Goal: Task Accomplishment & Management: Complete application form

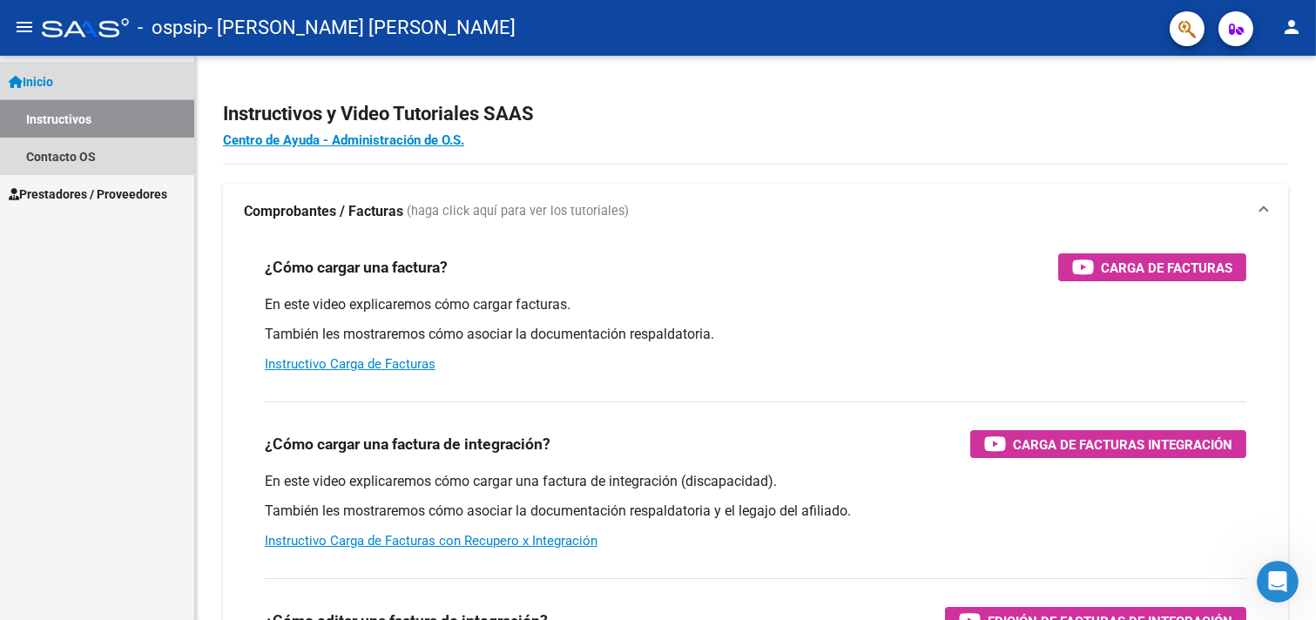
click at [73, 116] on link "Instructivos" at bounding box center [97, 118] width 194 height 37
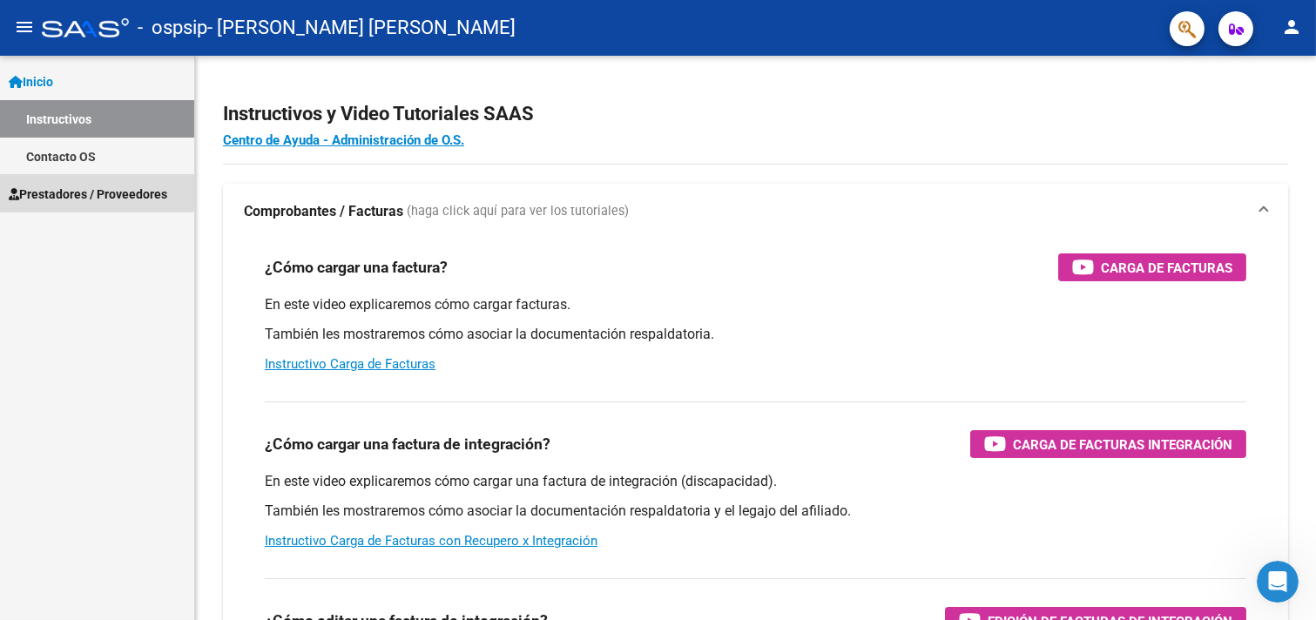
click at [64, 180] on link "Prestadores / Proveedores" at bounding box center [97, 193] width 194 height 37
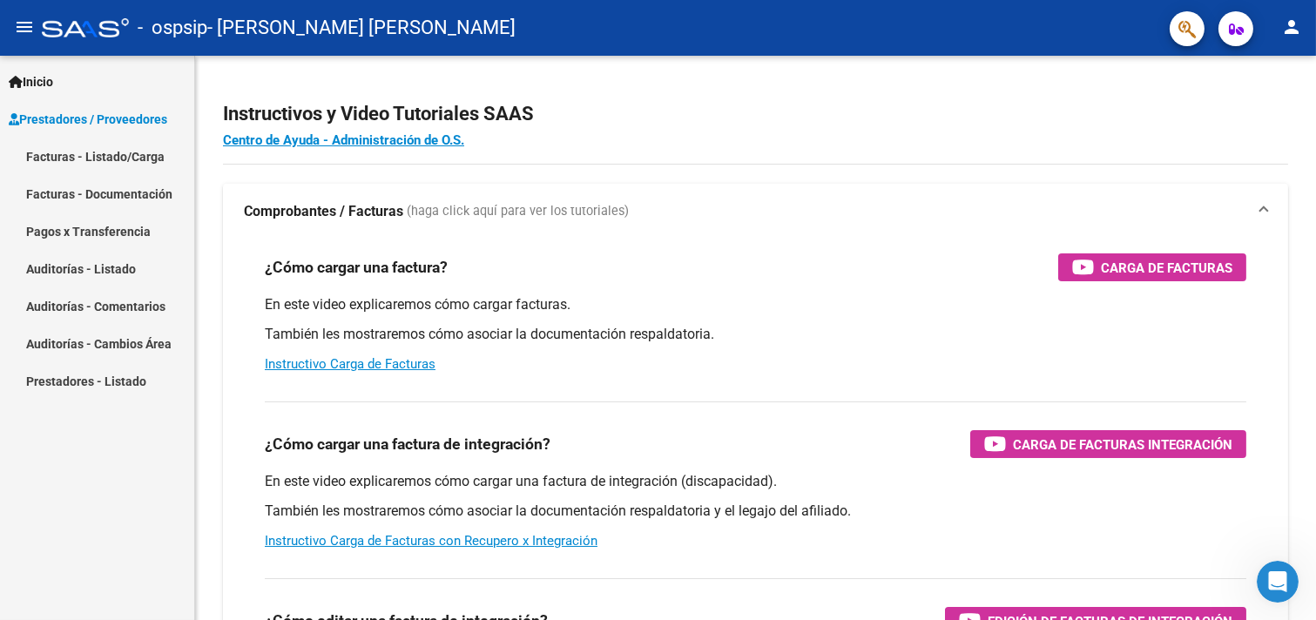
click at [126, 157] on link "Facturas - Listado/Carga" at bounding box center [97, 156] width 194 height 37
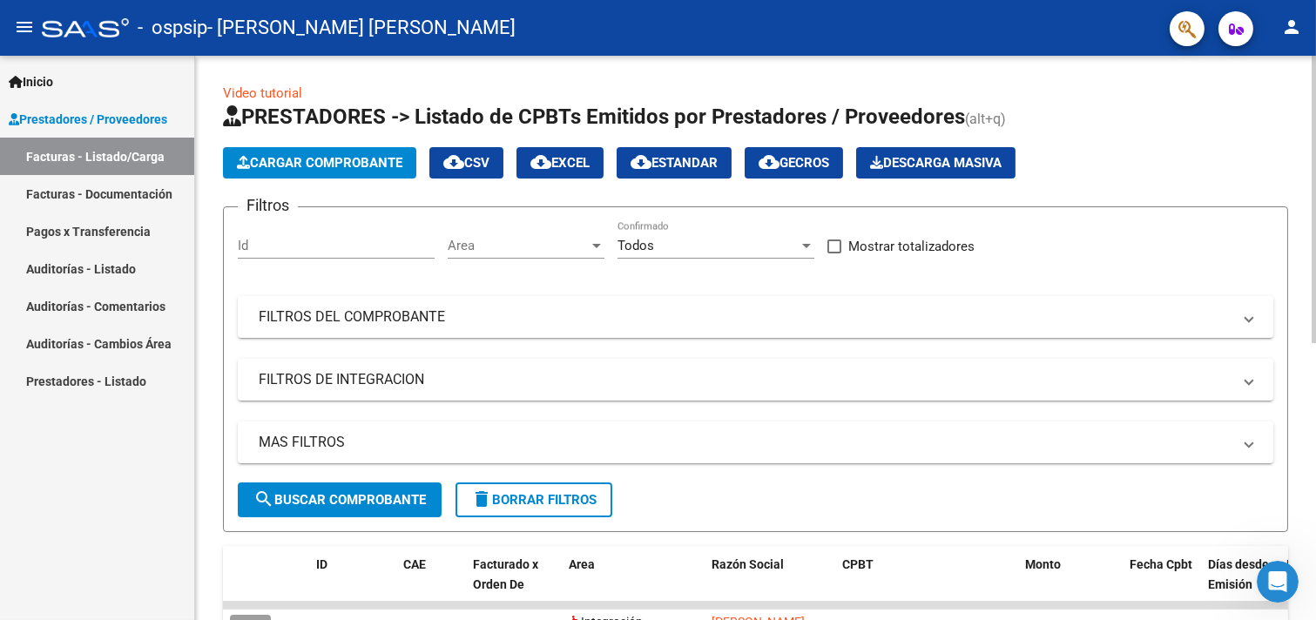
click at [340, 165] on span "Cargar Comprobante" at bounding box center [319, 163] width 165 height 16
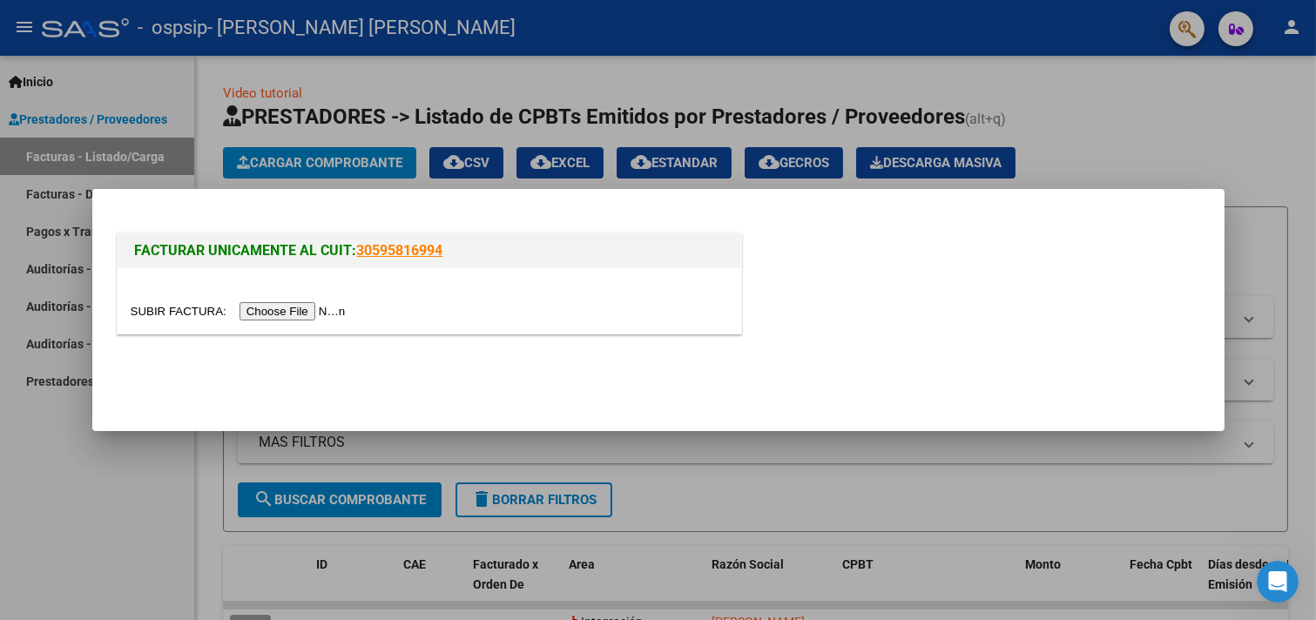
click at [309, 313] on input "file" at bounding box center [241, 311] width 220 height 18
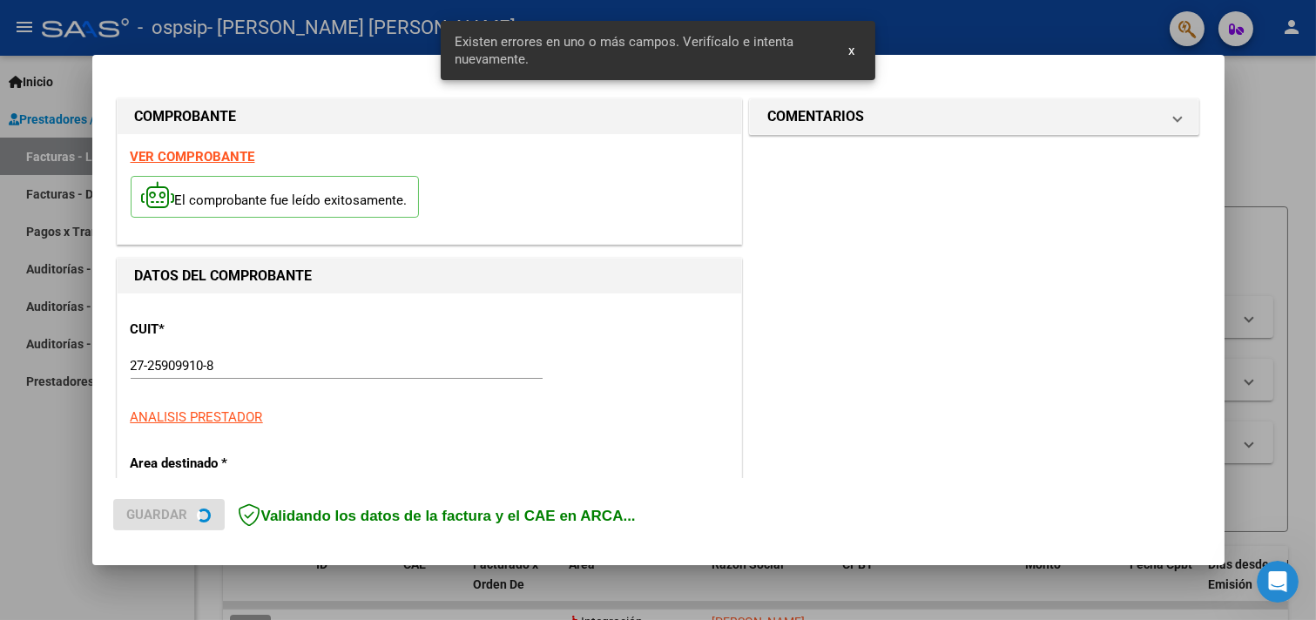
scroll to position [404, 0]
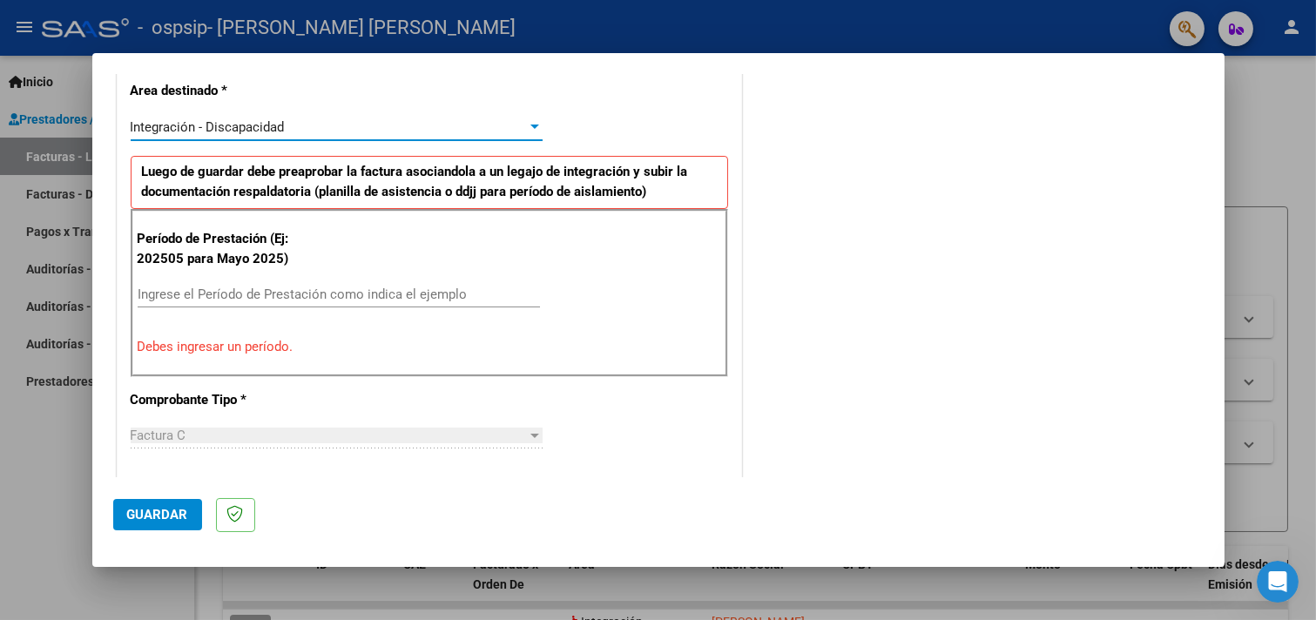
click at [527, 120] on div at bounding box center [535, 127] width 16 height 14
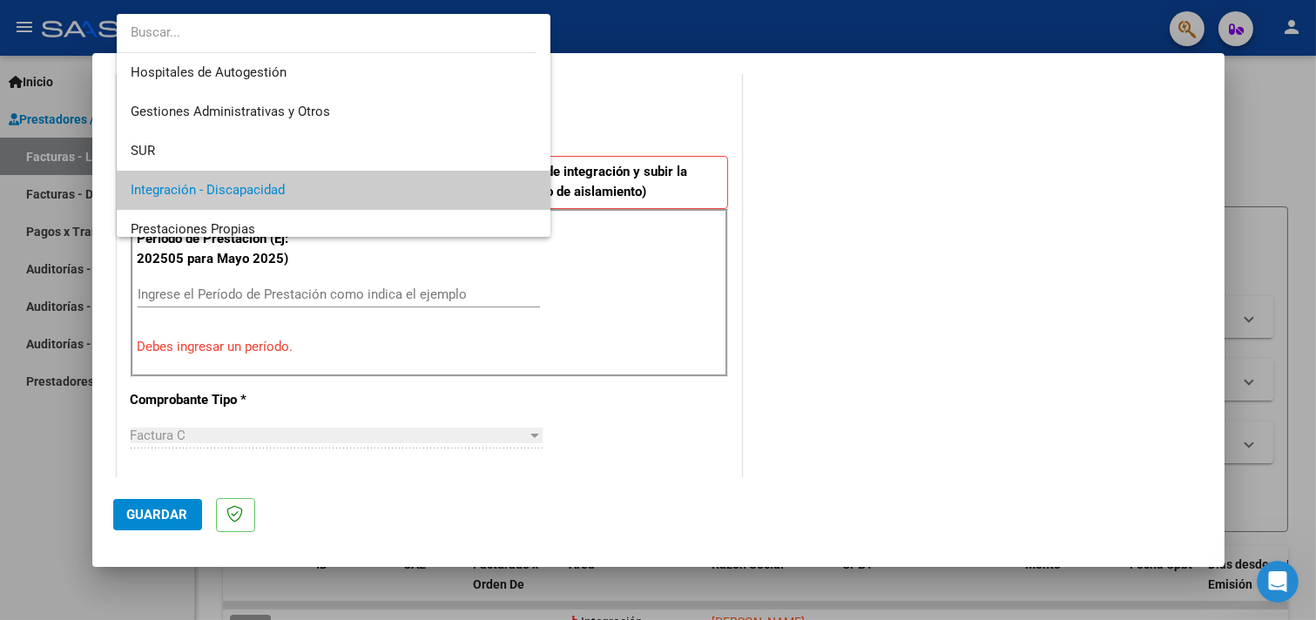
scroll to position [64, 0]
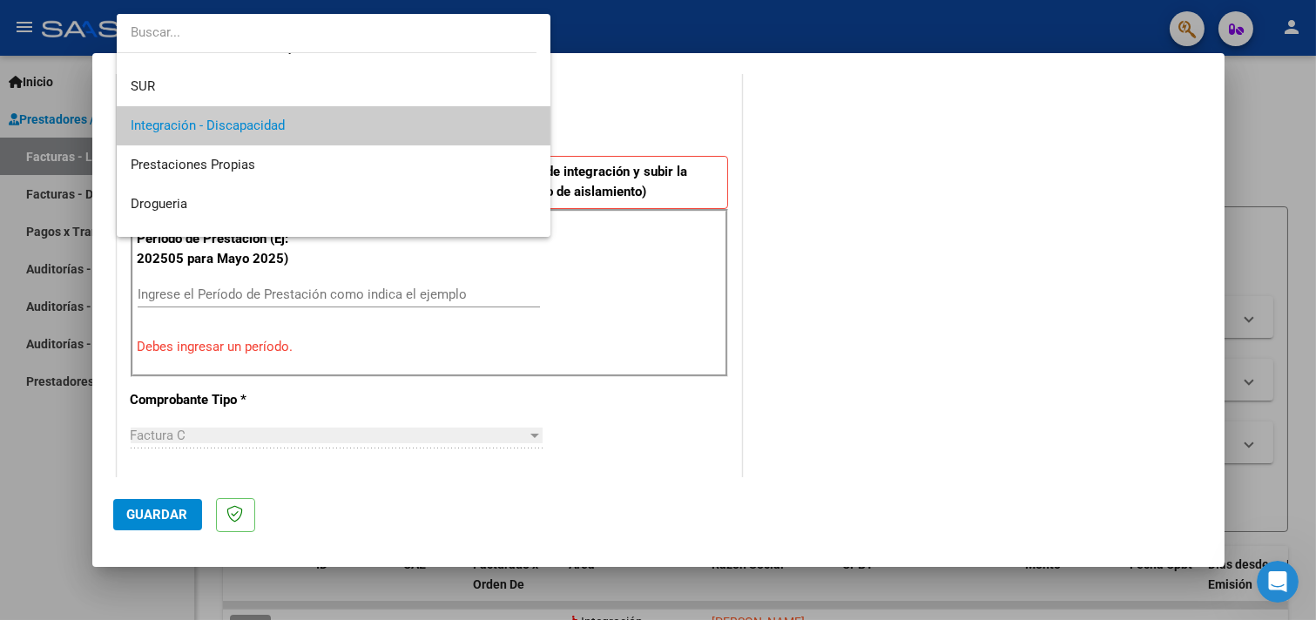
click at [476, 123] on span "Integración - Discapacidad" at bounding box center [334, 125] width 407 height 39
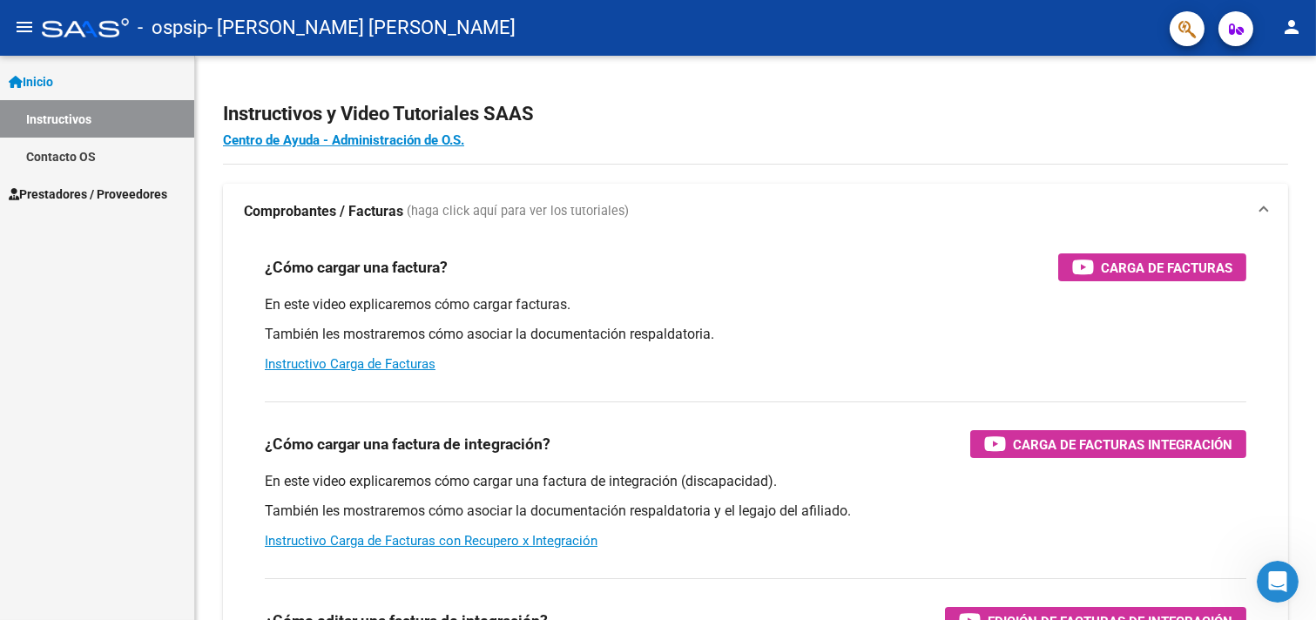
click at [81, 186] on span "Prestadores / Proveedores" at bounding box center [88, 194] width 158 height 19
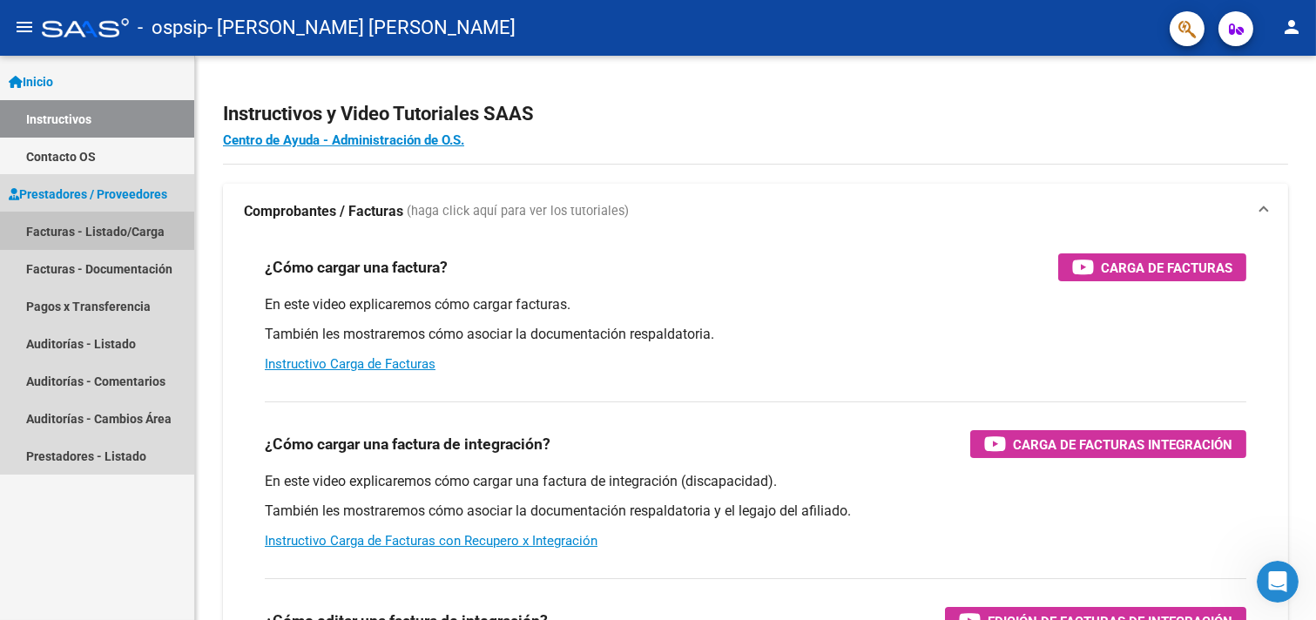
click at [84, 226] on link "Facturas - Listado/Carga" at bounding box center [97, 230] width 194 height 37
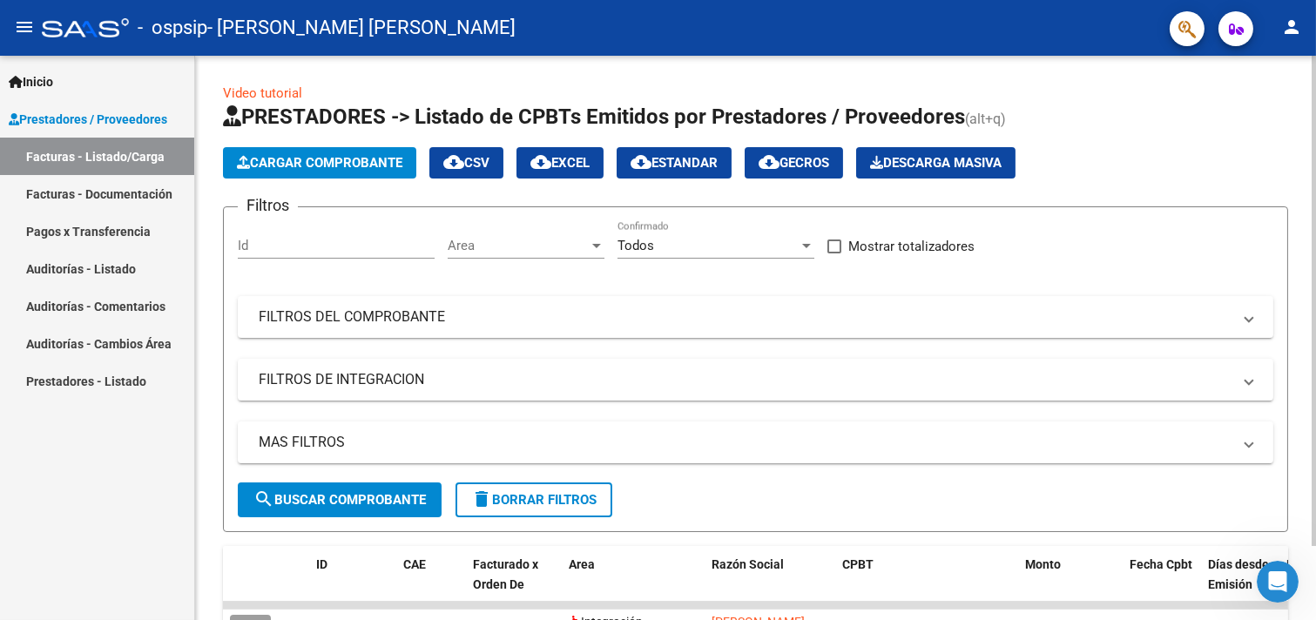
click at [325, 161] on span "Cargar Comprobante" at bounding box center [319, 163] width 165 height 16
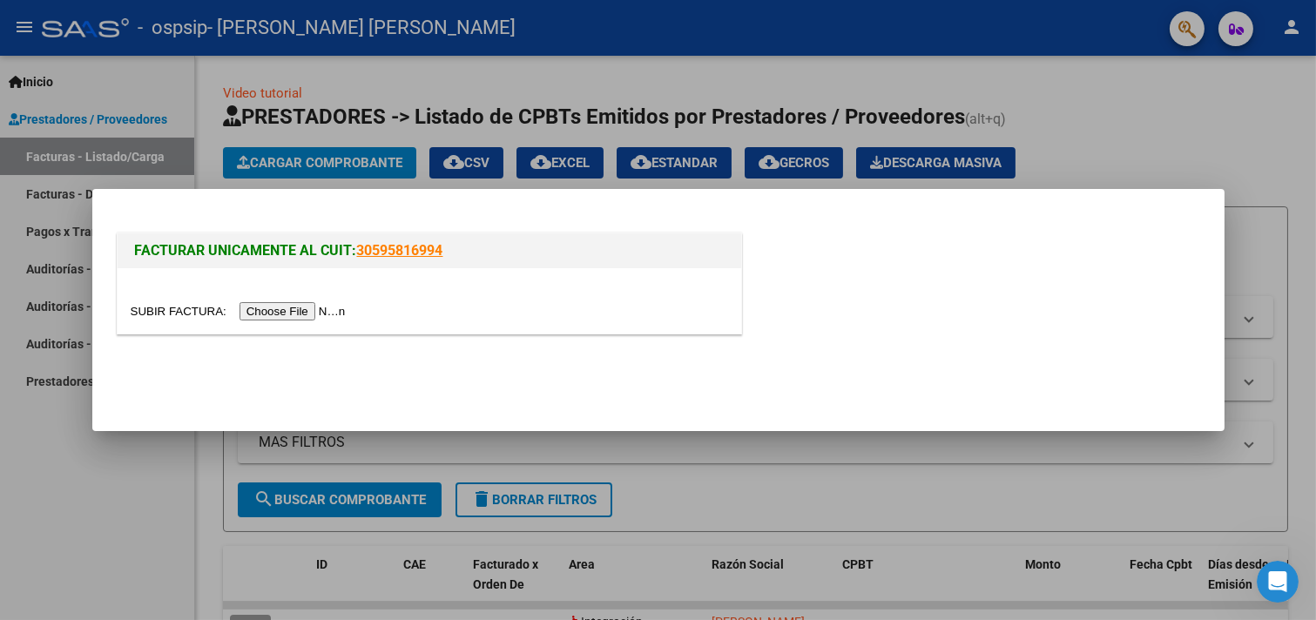
click at [406, 246] on link "30595816994" at bounding box center [400, 250] width 86 height 17
click at [162, 307] on input "file" at bounding box center [241, 311] width 220 height 18
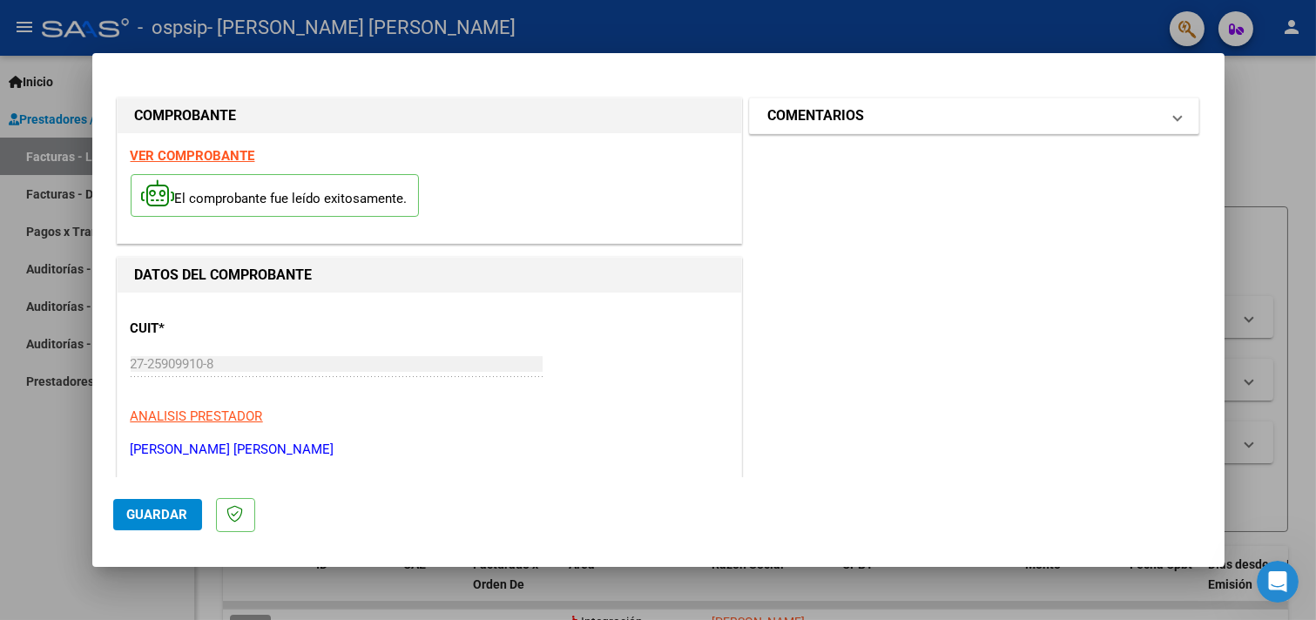
click at [1115, 118] on mat-panel-title "COMENTARIOS" at bounding box center [964, 115] width 394 height 21
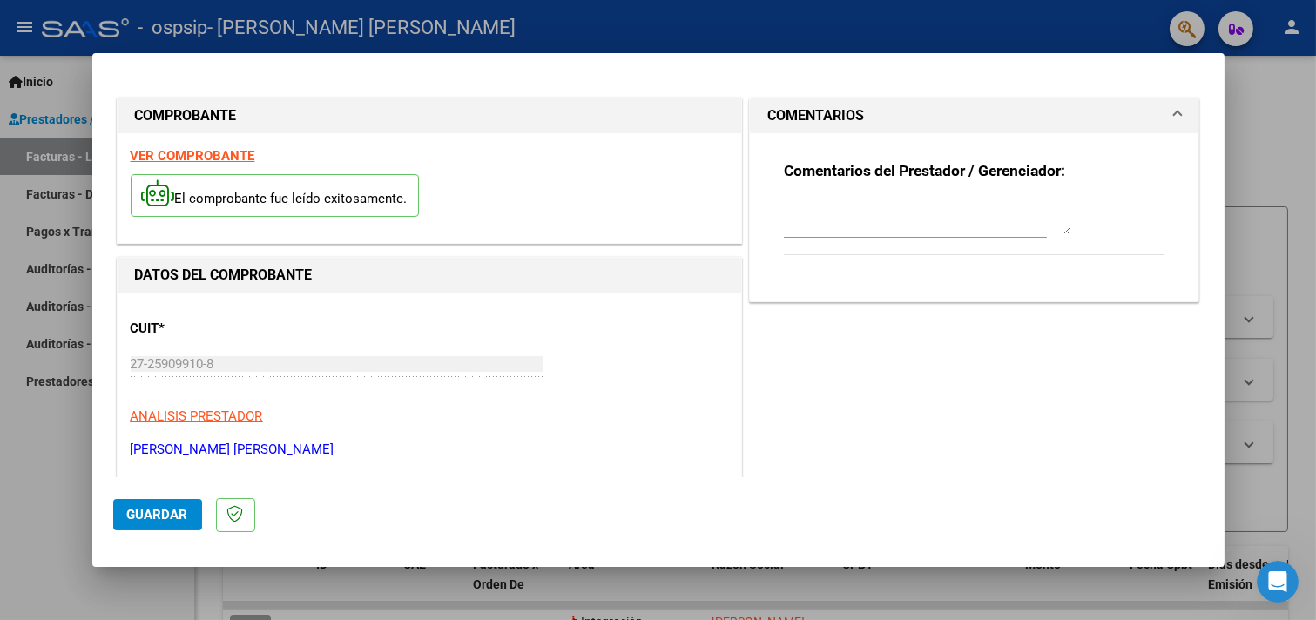
click at [1115, 118] on mat-panel-title "COMENTARIOS" at bounding box center [964, 115] width 394 height 21
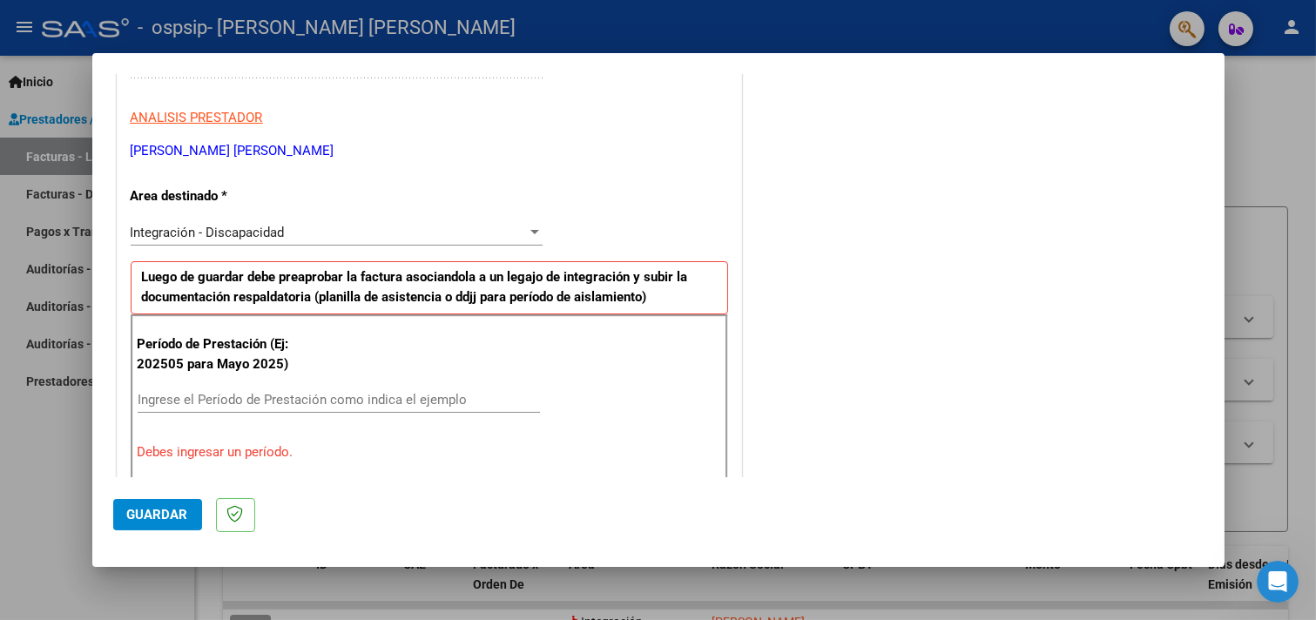
scroll to position [307, 0]
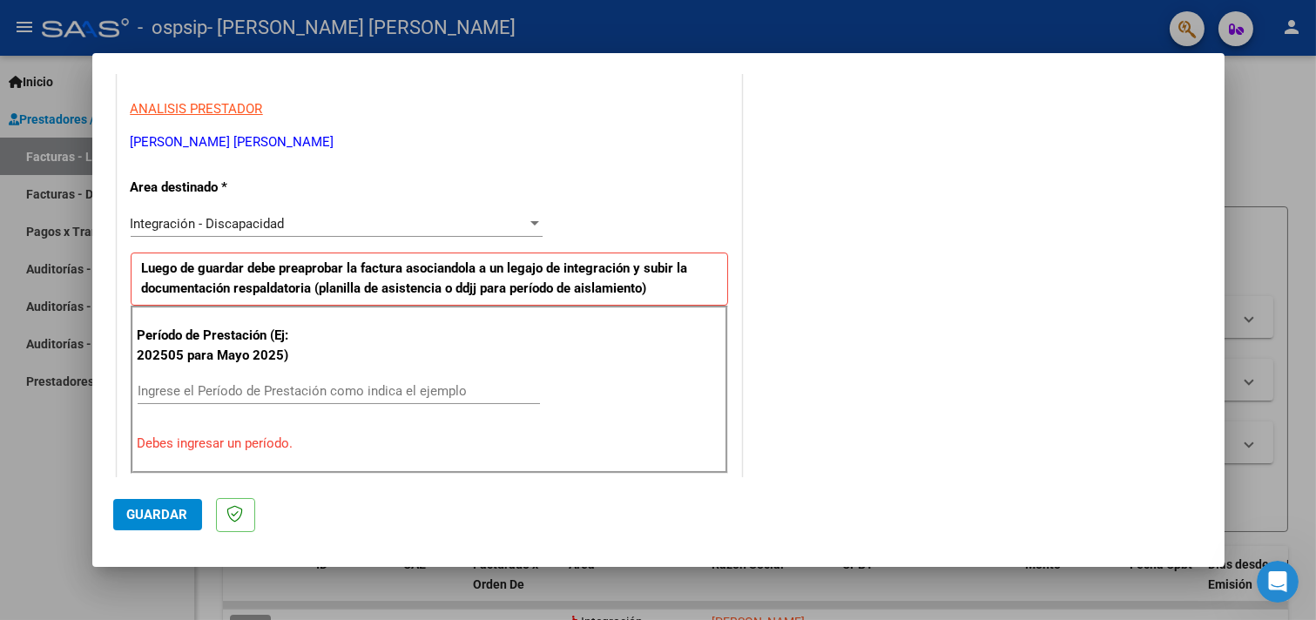
click at [148, 388] on input "Ingrese el Período de Prestación como indica el ejemplo" at bounding box center [339, 391] width 402 height 16
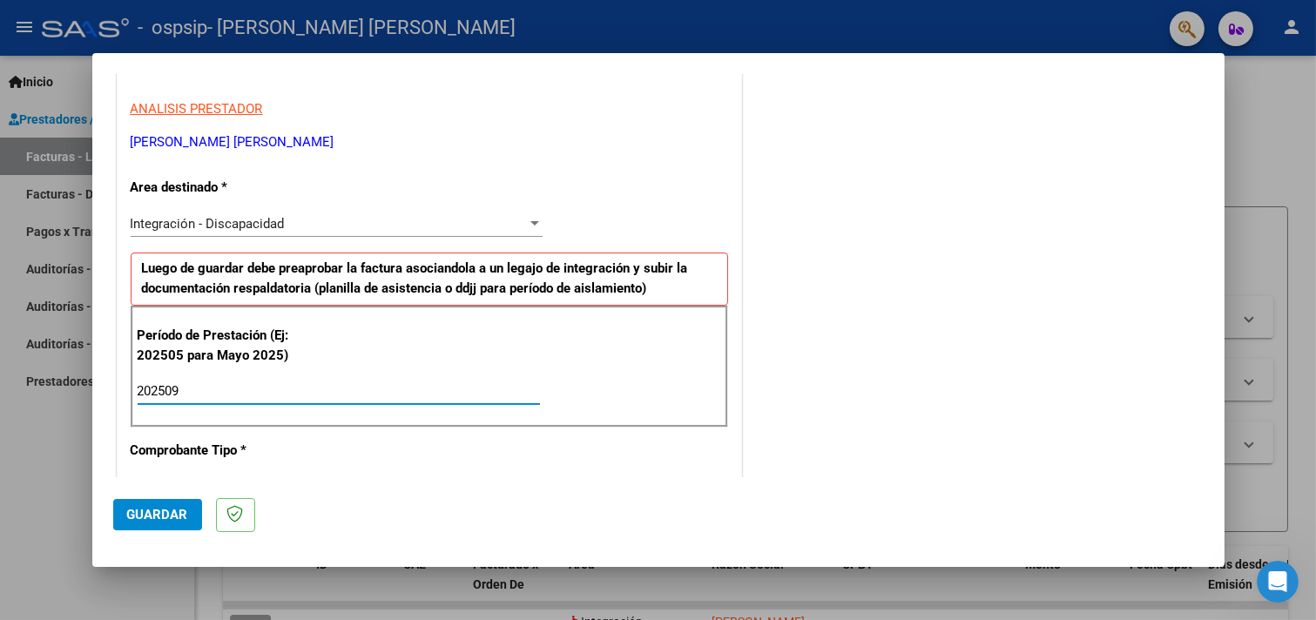
type input "202509"
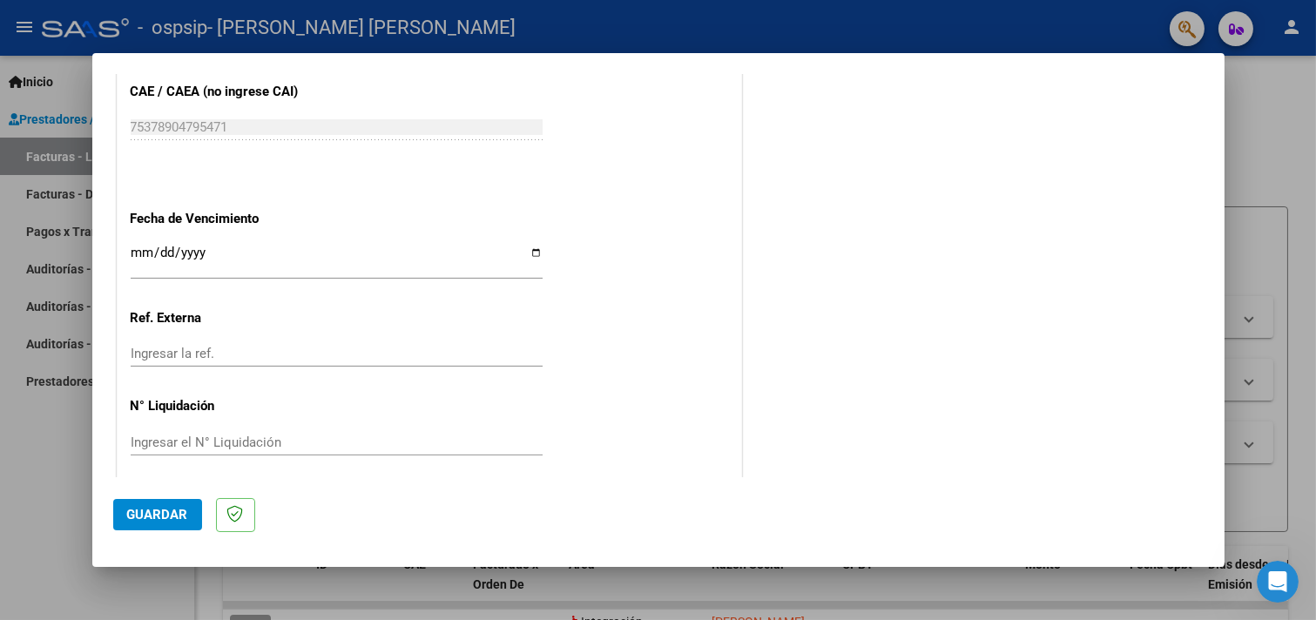
scroll to position [1129, 0]
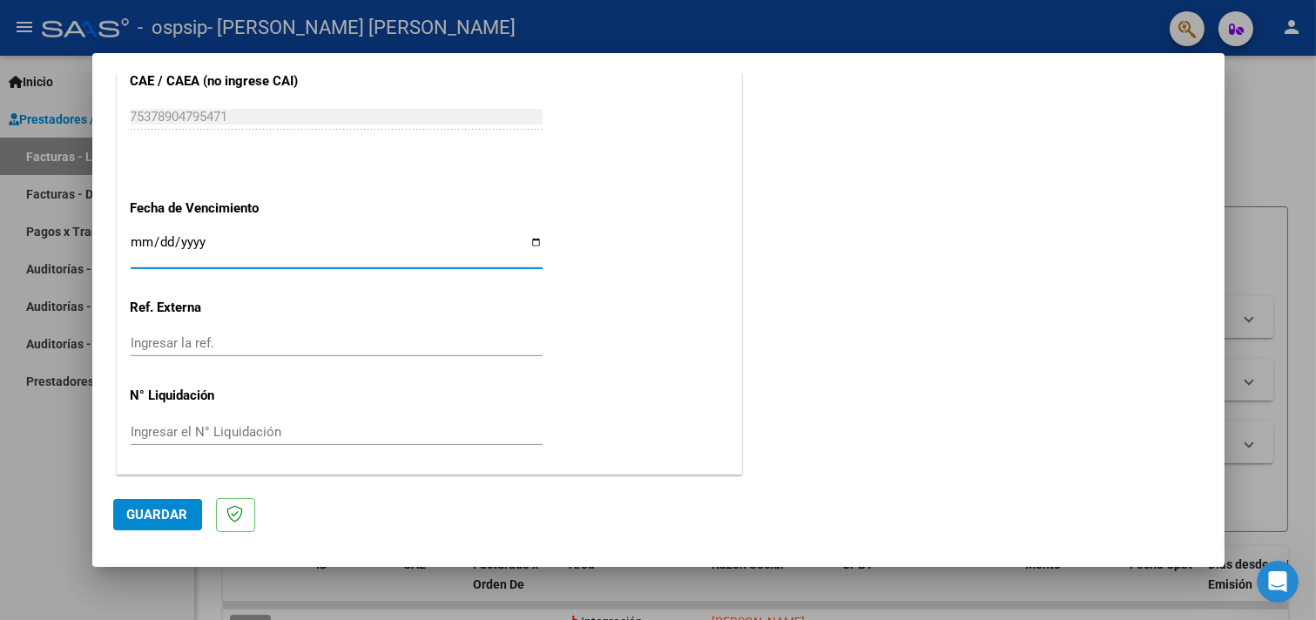
click at [534, 244] on input "Ingresar la fecha" at bounding box center [337, 249] width 412 height 28
type input "[DATE]"
click at [166, 518] on span "Guardar" at bounding box center [157, 515] width 61 height 16
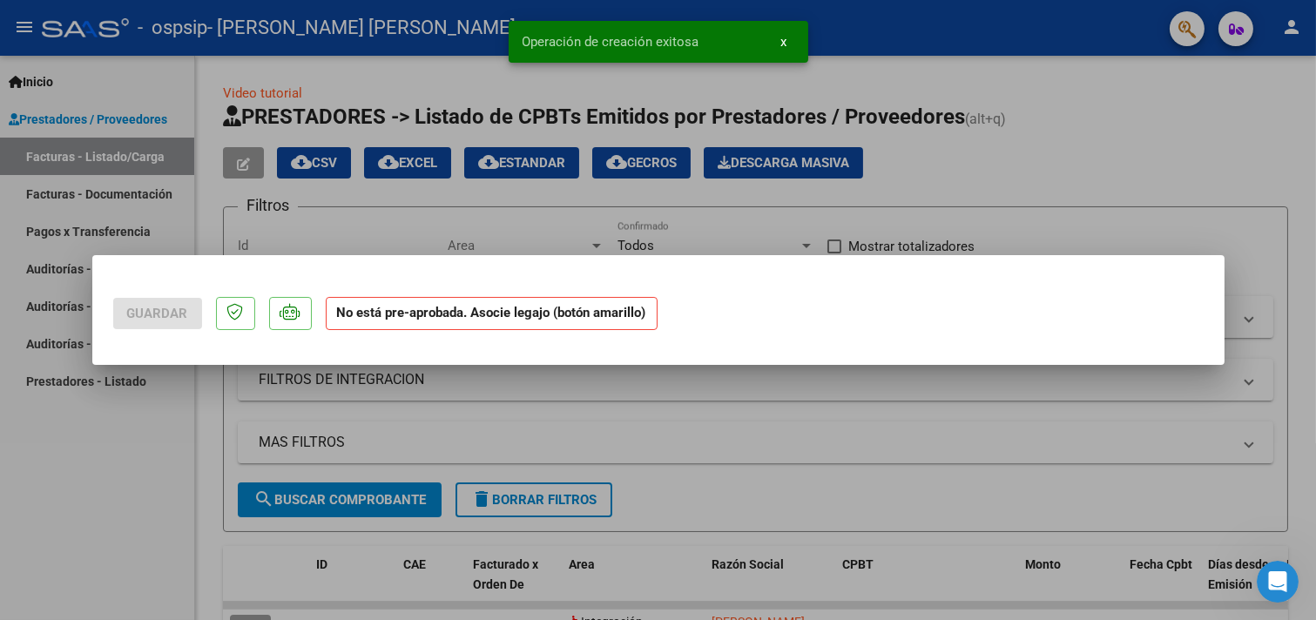
scroll to position [0, 0]
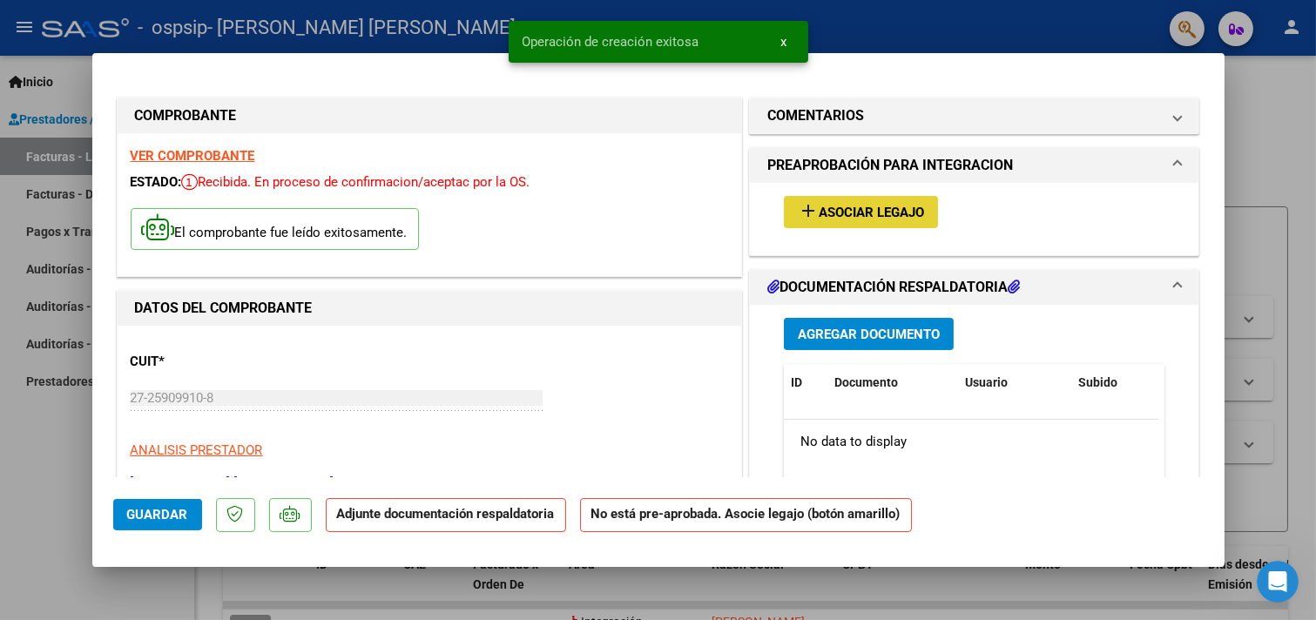
click at [854, 213] on span "Asociar Legajo" at bounding box center [871, 213] width 105 height 16
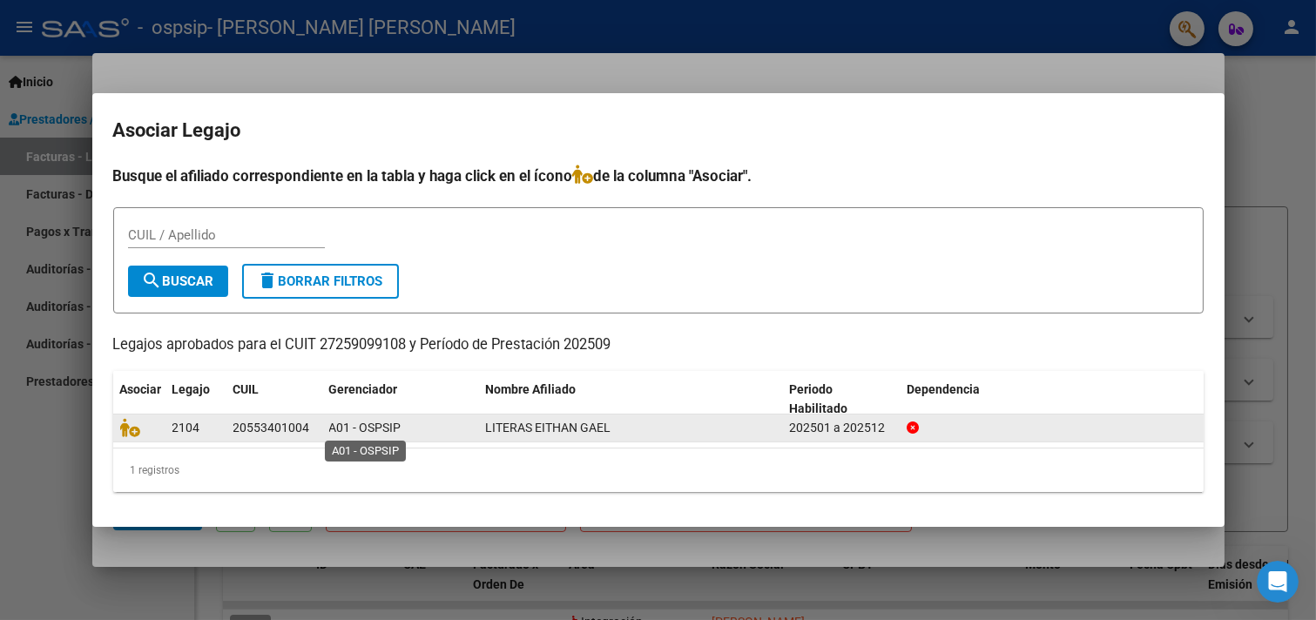
click at [331, 428] on span "A01 - OSPSIP" at bounding box center [365, 428] width 72 height 14
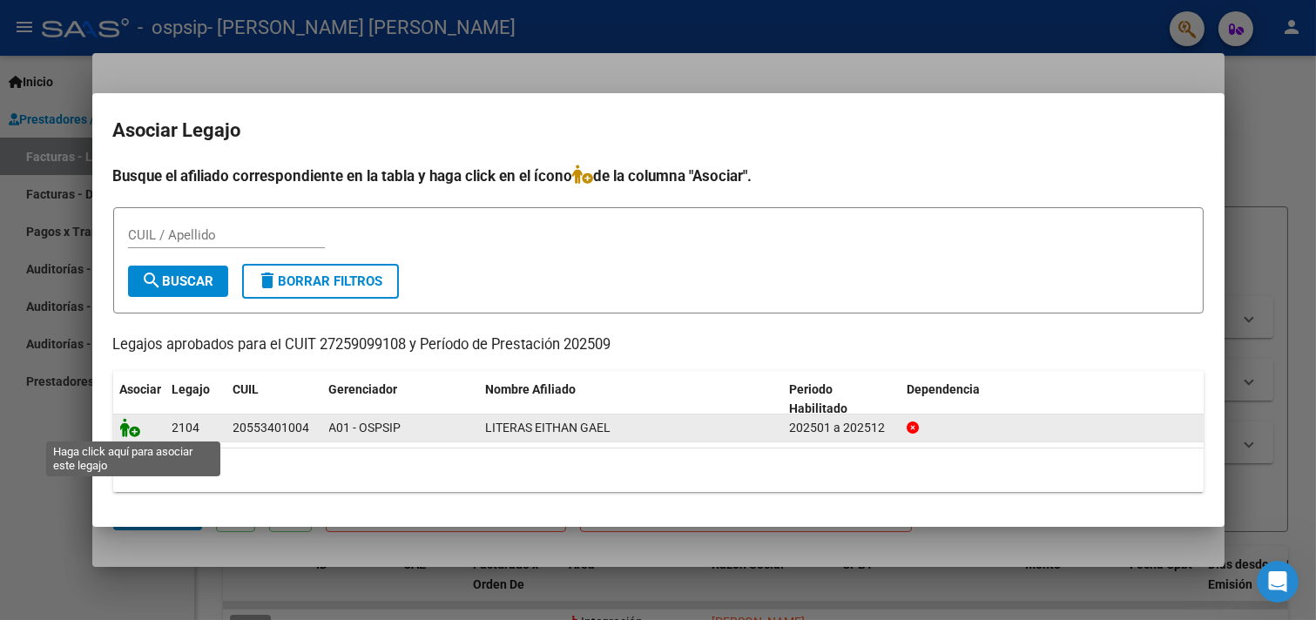
click at [131, 431] on icon at bounding box center [130, 427] width 21 height 19
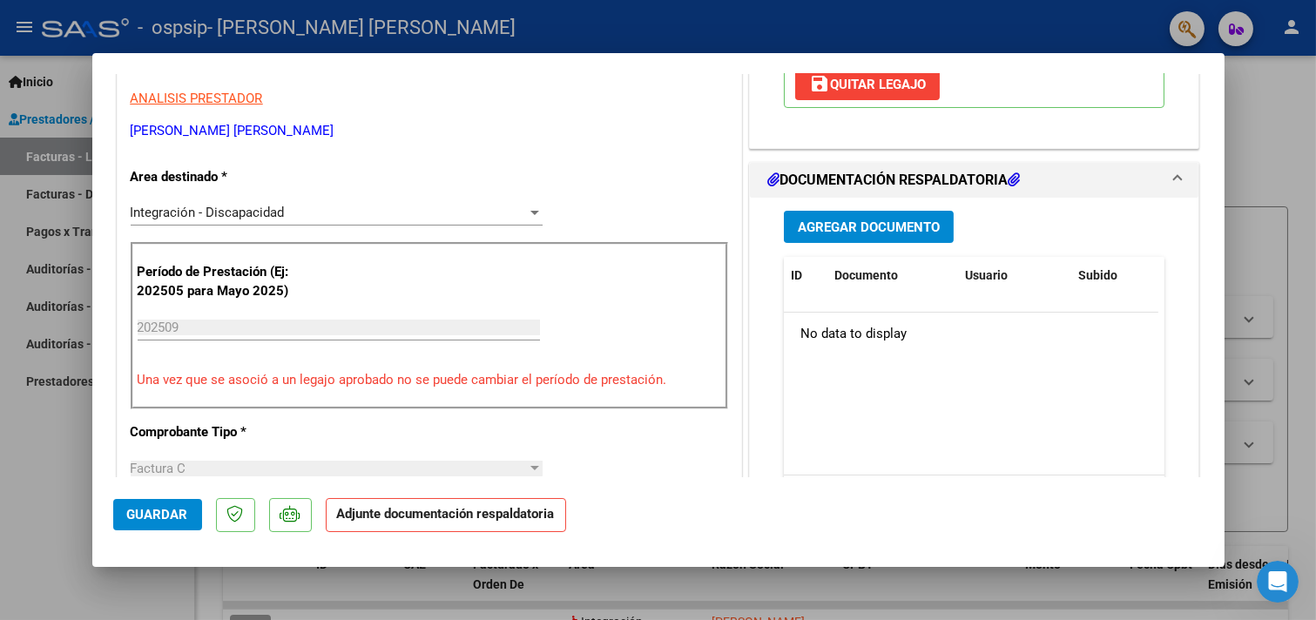
scroll to position [355, 0]
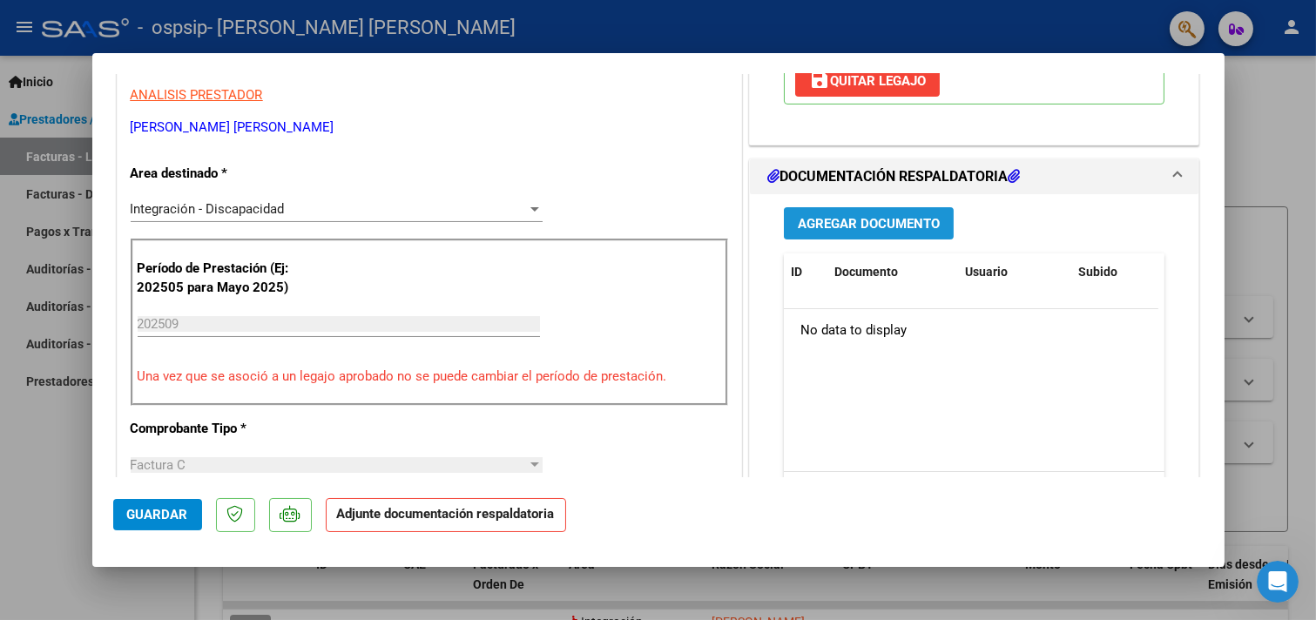
click at [842, 229] on span "Agregar Documento" at bounding box center [869, 224] width 142 height 16
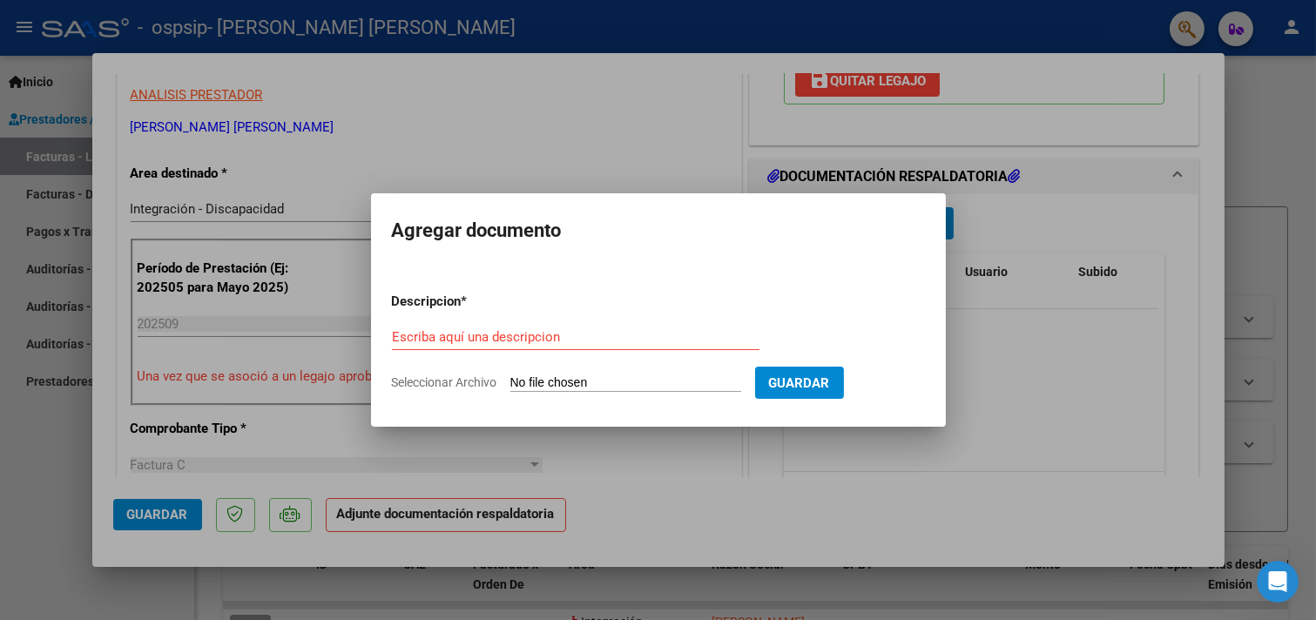
click at [447, 385] on span "Seleccionar Archivo" at bounding box center [444, 382] width 105 height 14
click at [510, 385] on input "Seleccionar Archivo" at bounding box center [625, 383] width 231 height 17
type input "C:\fakepath\Planilla eithan -agosto 2025-01.jpg"
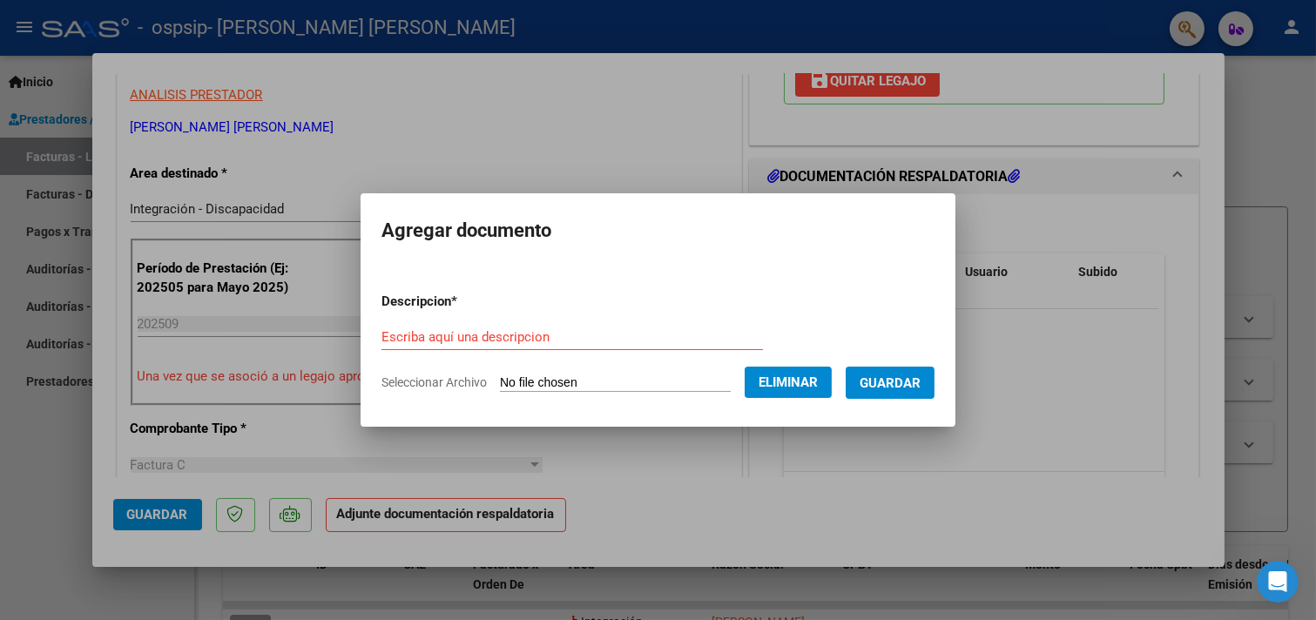
click at [381, 314] on form "Descripcion * Escriba aquí una descripcion Seleccionar Archivo Eliminar Guardar" at bounding box center [657, 342] width 553 height 127
click at [381, 333] on input "Escriba aquí una descripcion" at bounding box center [571, 337] width 381 height 16
type input "planilla de asistencia"
click at [899, 389] on span "Guardar" at bounding box center [889, 383] width 61 height 16
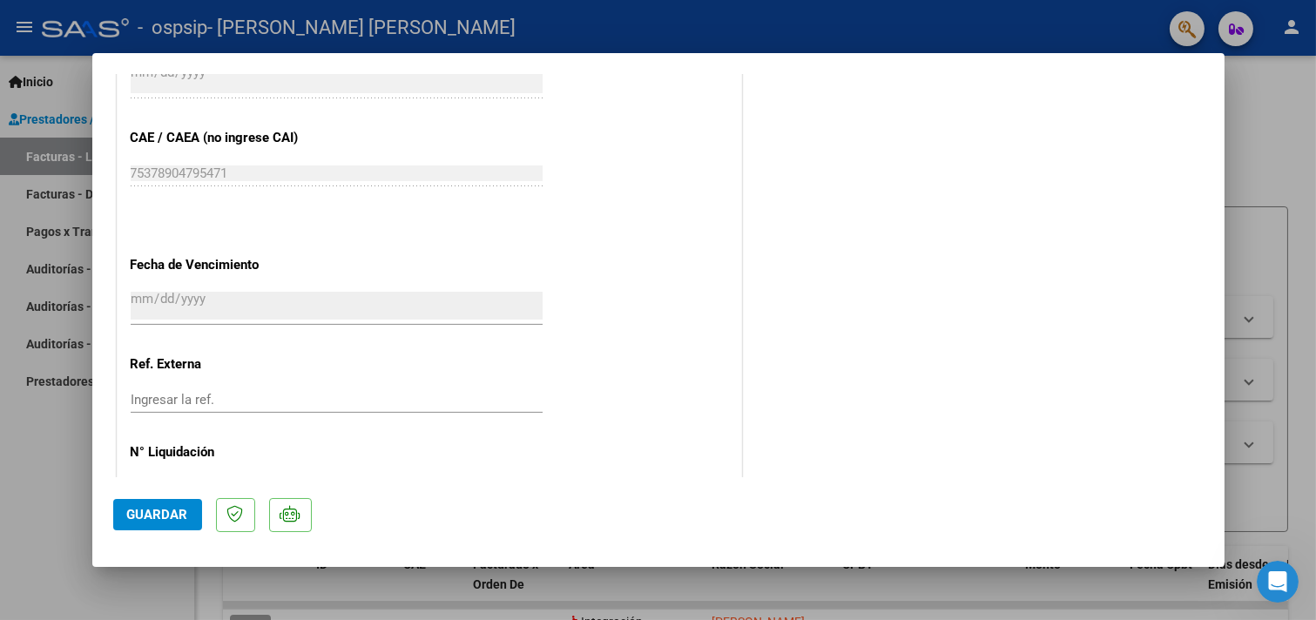
scroll to position [1155, 0]
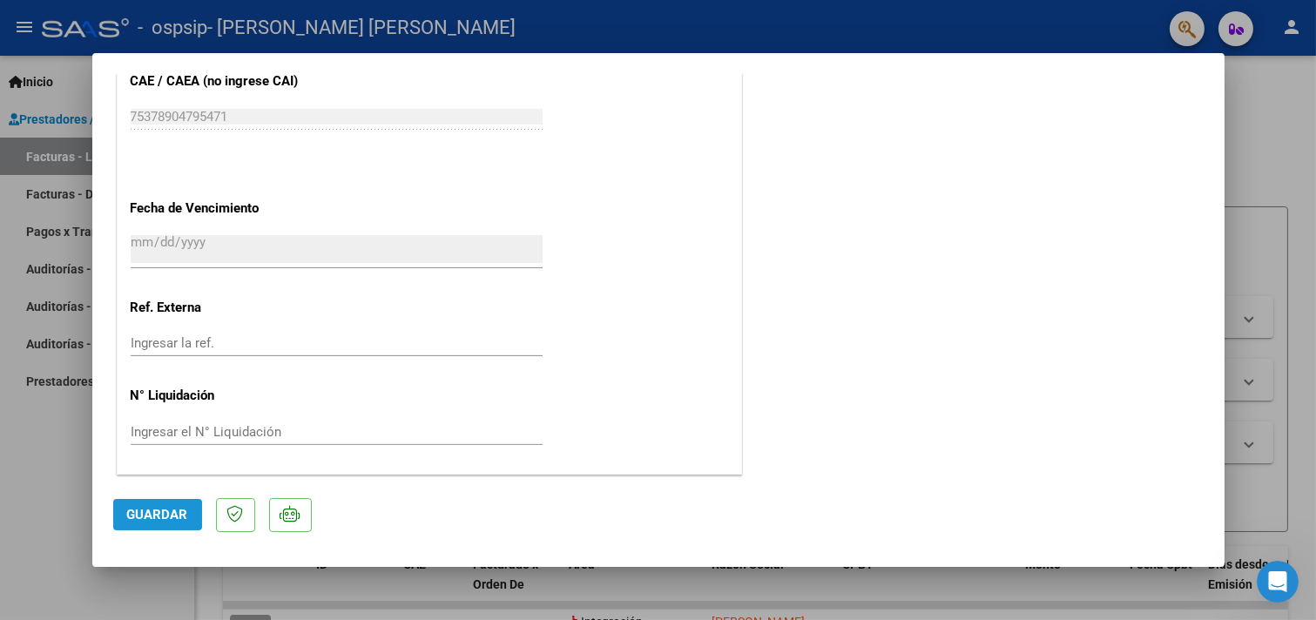
click at [165, 517] on span "Guardar" at bounding box center [157, 515] width 61 height 16
click at [1267, 101] on div at bounding box center [658, 310] width 1316 height 620
